Goal: Task Accomplishment & Management: Use online tool/utility

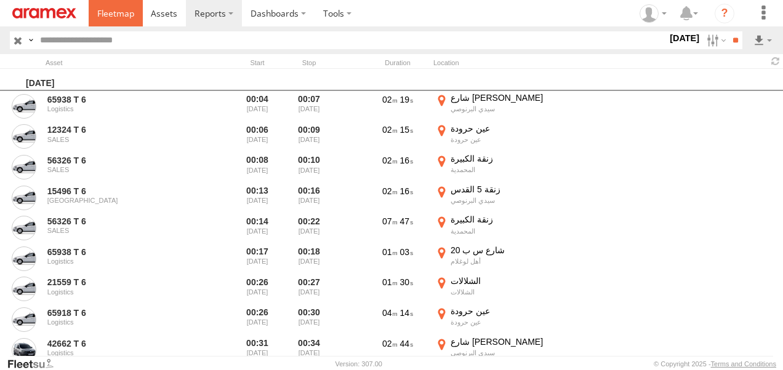
click at [116, 13] on span at bounding box center [115, 13] width 37 height 12
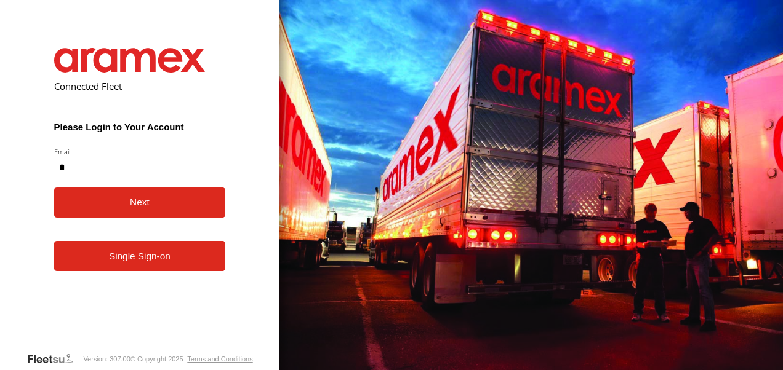
type input "**********"
click at [167, 213] on button "Next" at bounding box center [140, 203] width 172 height 30
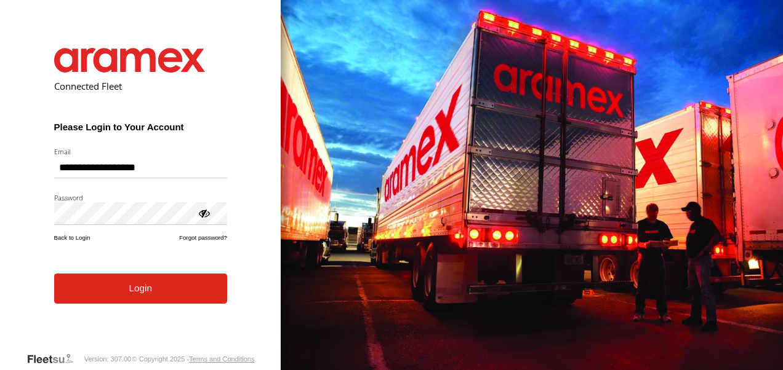
click at [159, 308] on form "**********" at bounding box center [141, 191] width 210 height 322
click at [165, 287] on button "Login" at bounding box center [140, 289] width 173 height 30
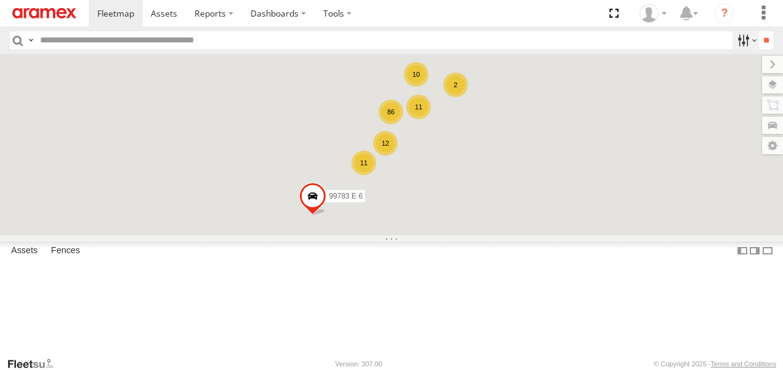
click at [746, 42] on label at bounding box center [745, 40] width 26 height 18
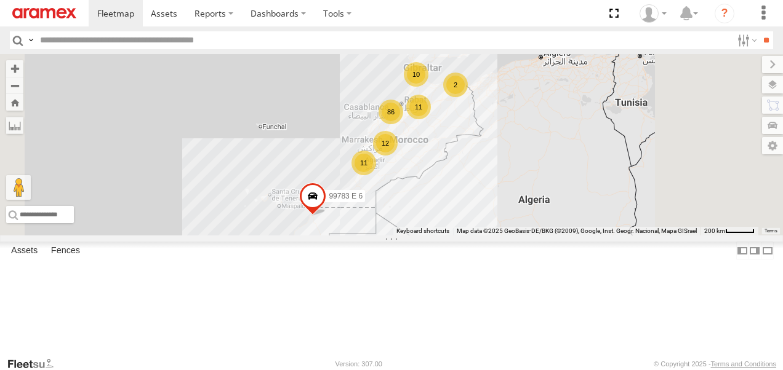
click at [0, 0] on span "Offline" at bounding box center [0, 0] width 0 height 0
click at [760, 38] on input "**" at bounding box center [766, 40] width 14 height 18
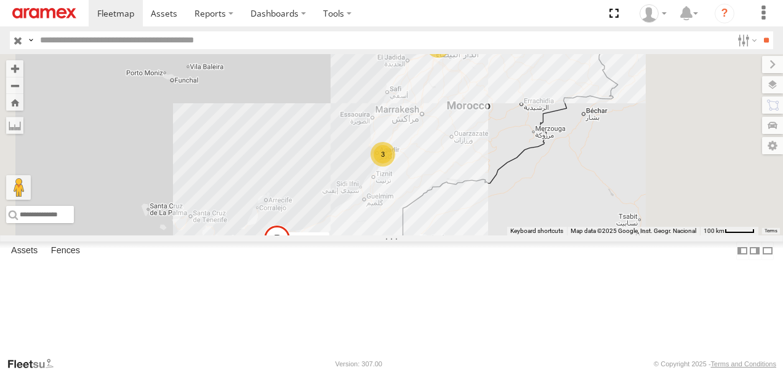
scroll to position [284, 0]
click at [0, 0] on div "13632 T 6" at bounding box center [0, 0] width 0 height 0
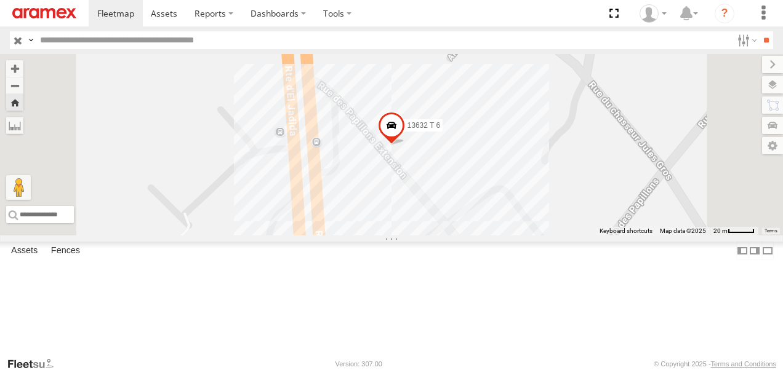
click at [405, 145] on span at bounding box center [391, 128] width 27 height 33
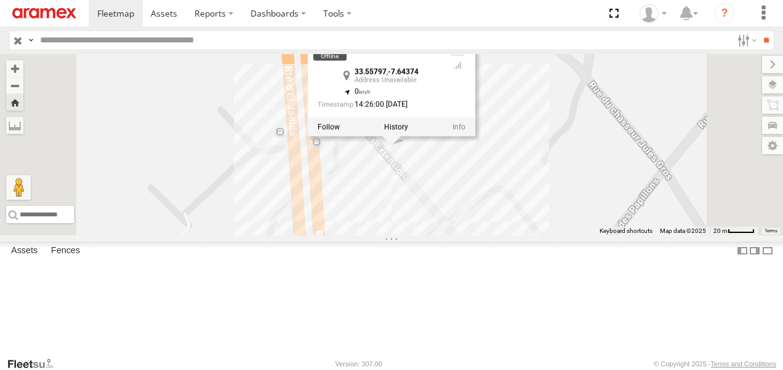
click at [408, 131] on label at bounding box center [396, 126] width 24 height 9
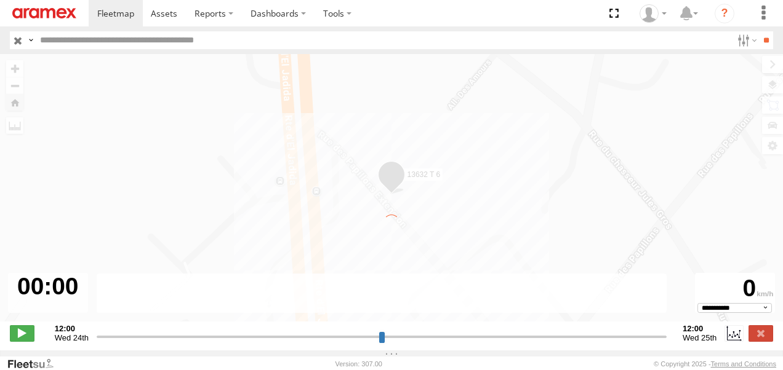
click at [428, 184] on div "← Move left → Move right ↑ Move up ↓ Move down + Zoom in - Zoom out Home Jump l…" at bounding box center [391, 194] width 783 height 281
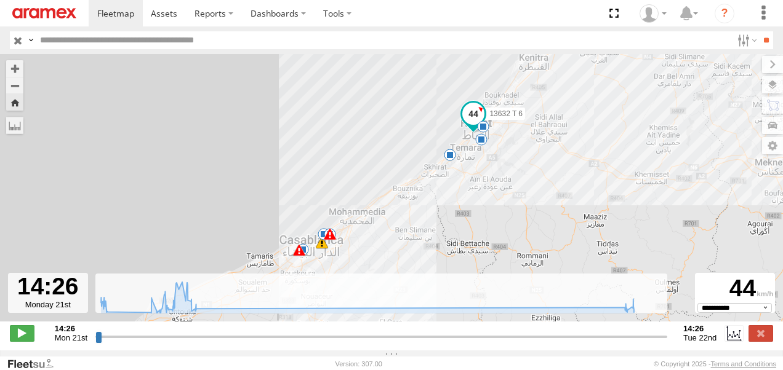
click at [452, 160] on span at bounding box center [450, 155] width 12 height 12
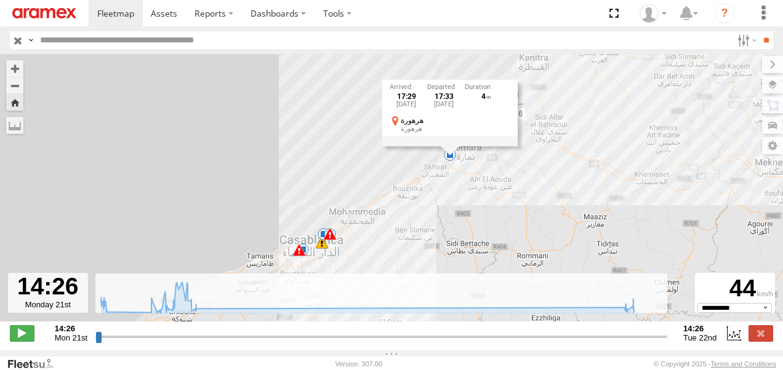
click at [452, 146] on div "17:29 Mon 21st Jul 17:33 Mon 21st Jul 4 هرهورة هرهورة" at bounding box center [449, 113] width 135 height 66
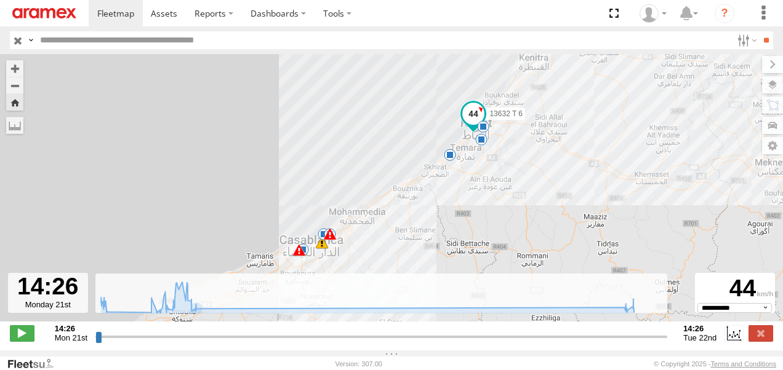
click at [330, 240] on span at bounding box center [330, 234] width 12 height 12
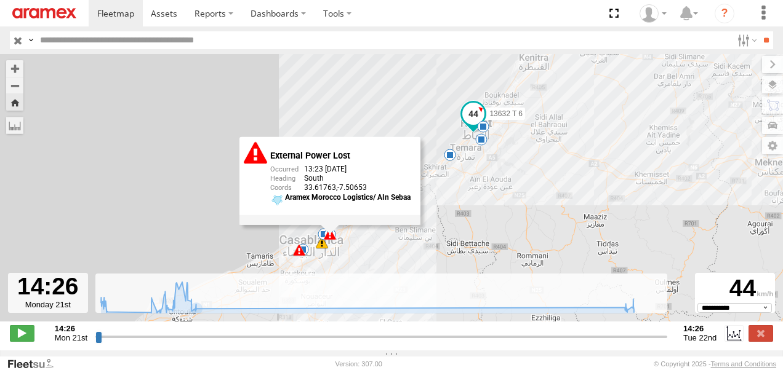
click at [330, 225] on div "External Power Lost 13:23 22/07/2025 South 33.61763 -7.50653 Aramex Morocco Log…" at bounding box center [329, 181] width 181 height 88
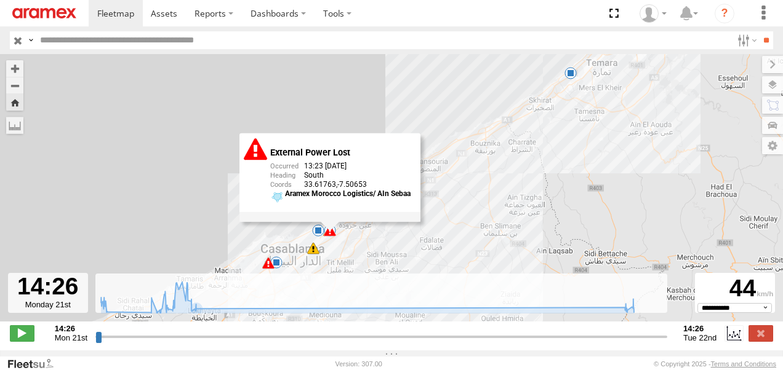
click at [330, 221] on div "External Power Lost 13:23 22/07/2025 South 33.61763 -7.50653 Aramex Morocco Log…" at bounding box center [329, 178] width 181 height 88
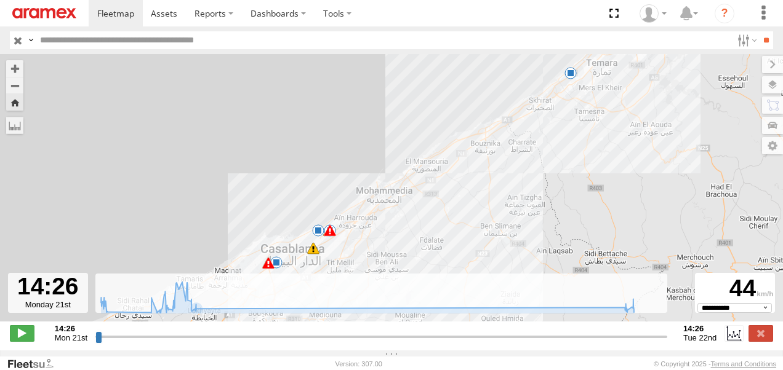
click at [330, 240] on div "13632 T 6 14:45 Mon 16:56 Mon 17:29 Mon 18:48 Mon 13:04 Tue 13:23 Tue 13:23 Tue…" at bounding box center [391, 194] width 783 height 281
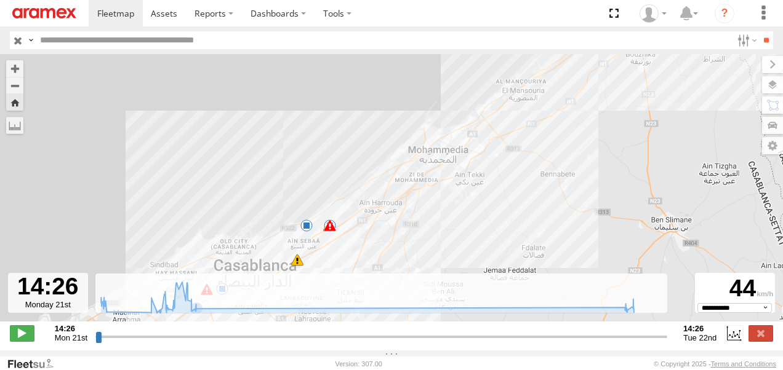
click at [332, 236] on div "13632 T 6 14:45 Mon 16:56 Mon 17:29 Mon 18:48 Mon 13:04 Tue 13:23 Tue 13:23 Tue…" at bounding box center [391, 194] width 783 height 281
click at [30, 334] on span at bounding box center [22, 333] width 25 height 16
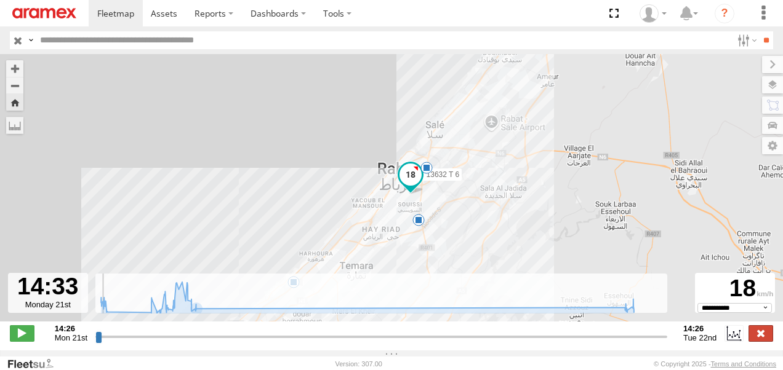
type input "**********"
click at [764, 341] on label at bounding box center [760, 333] width 25 height 16
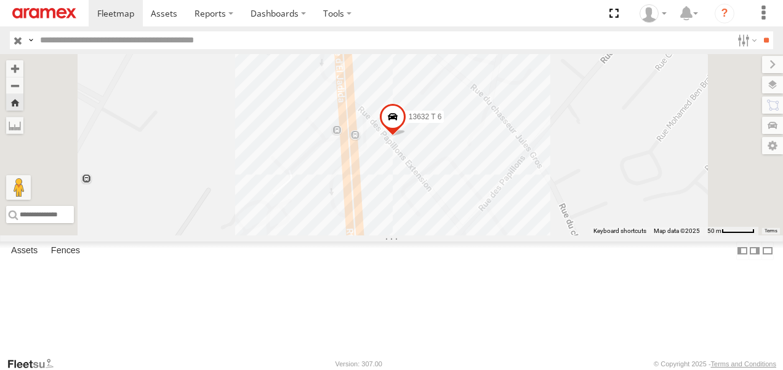
click at [406, 137] on span at bounding box center [392, 119] width 27 height 33
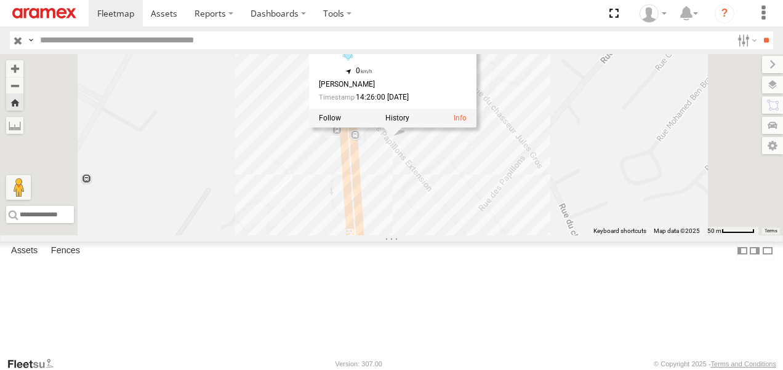
click at [476, 127] on div at bounding box center [392, 118] width 167 height 18
click at [466, 122] on link at bounding box center [459, 118] width 13 height 9
